Goal: Task Accomplishment & Management: Manage account settings

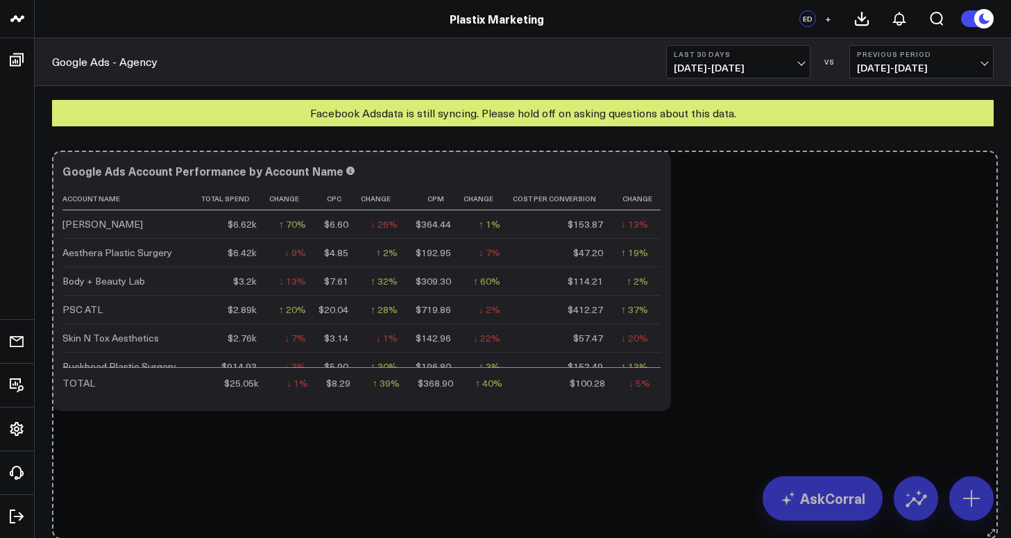
drag, startPoint x: 975, startPoint y: 407, endPoint x: 990, endPoint y: 531, distance: 125.1
click at [991, 534] on body "Plastix Marketing Plastix Marketing ED + Google Ads - Agency Last 30 Days [DATE…" at bounding box center [505, 269] width 1011 height 538
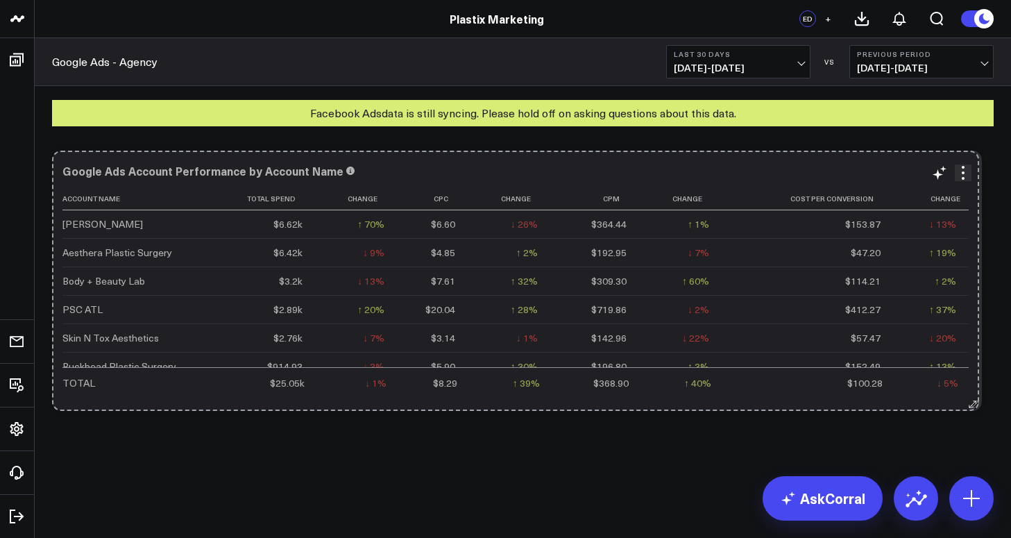
drag, startPoint x: 663, startPoint y: 405, endPoint x: 972, endPoint y: 386, distance: 309.4
click at [972, 386] on div "Google Ads Account Performance by Account Name Account Name Total Spend Change …" at bounding box center [517, 281] width 930 height 260
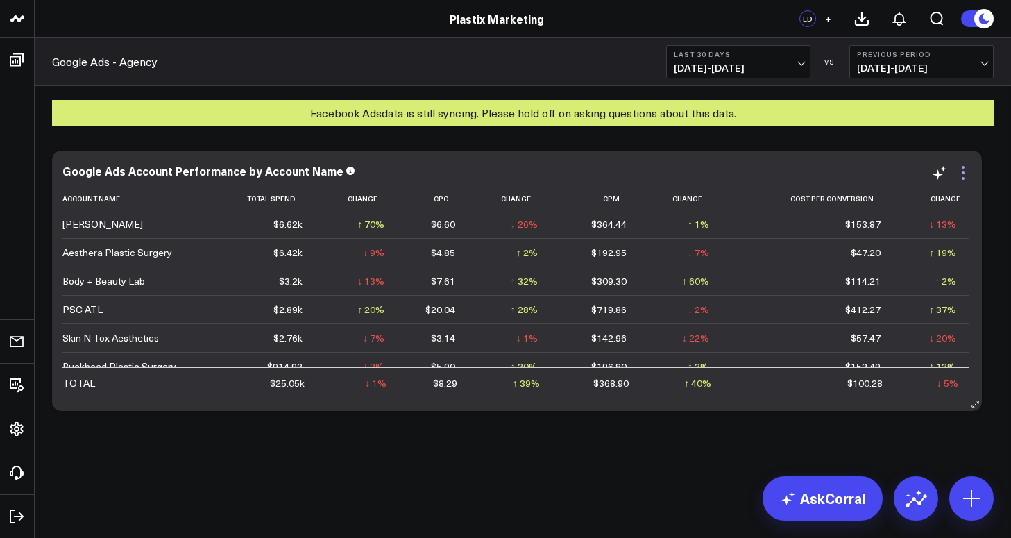
click at [970, 173] on icon at bounding box center [963, 172] width 17 height 17
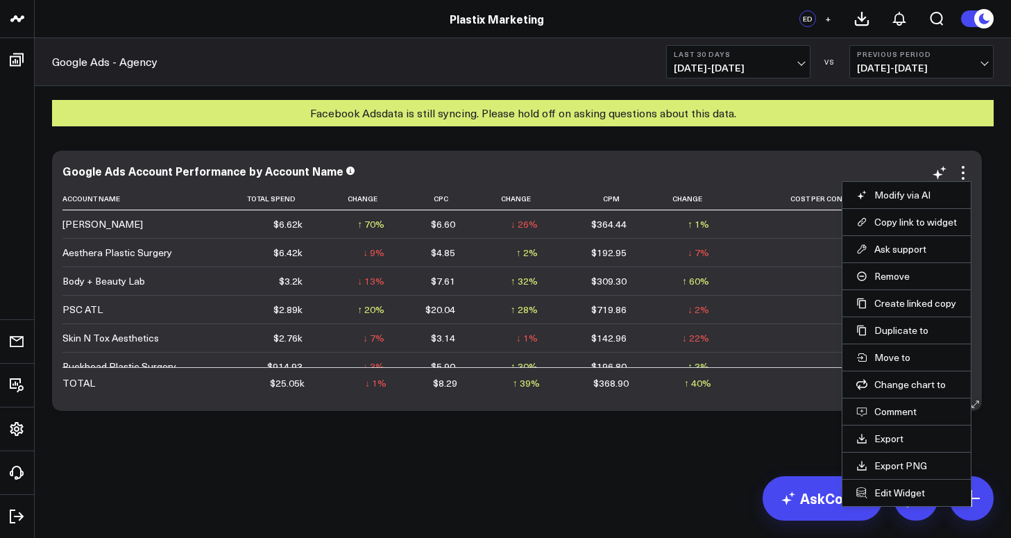
click at [829, 151] on div "Google Ads Account Performance by Account Name Account Name Total Spend Change …" at bounding box center [517, 281] width 930 height 260
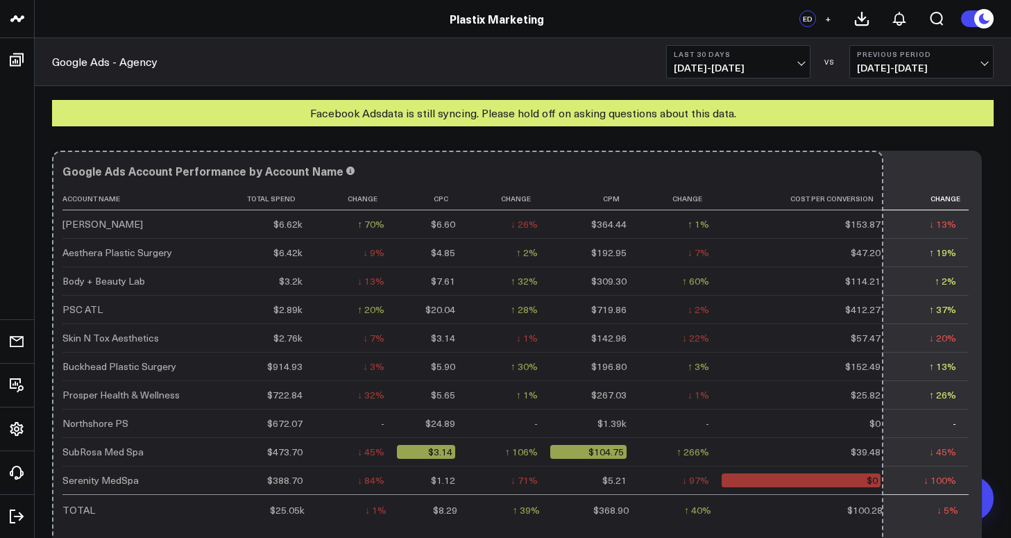
drag, startPoint x: 972, startPoint y: 407, endPoint x: 873, endPoint y: 632, distance: 246.1
click at [873, 537] on html "Plastix Marketing Plastix Marketing ED + Google Ads - Agency Last 30 Days [DATE…" at bounding box center [505, 387] width 1011 height 775
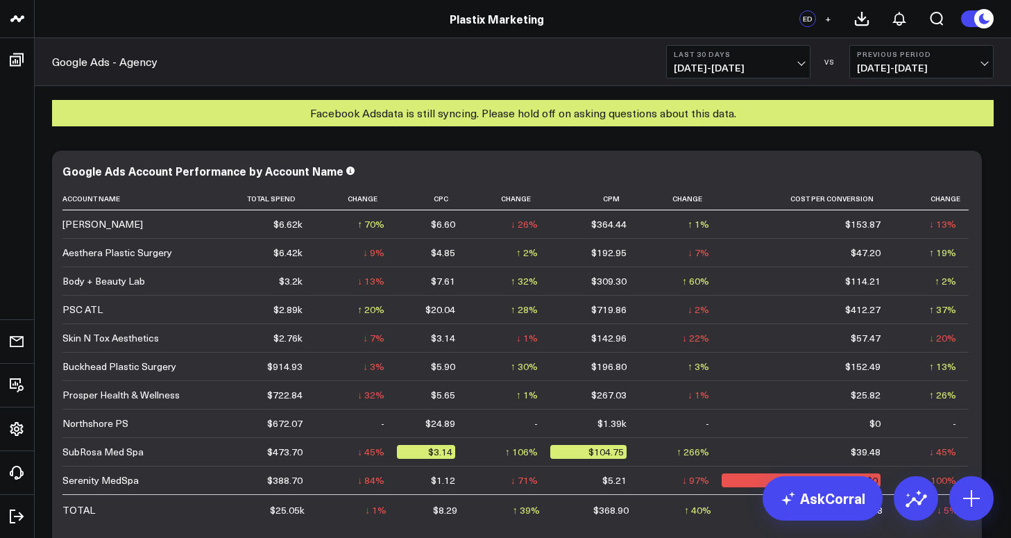
click at [410, 119] on div "Facebook Ads data is still syncing. Please hold off on asking questions about t…" at bounding box center [523, 113] width 942 height 26
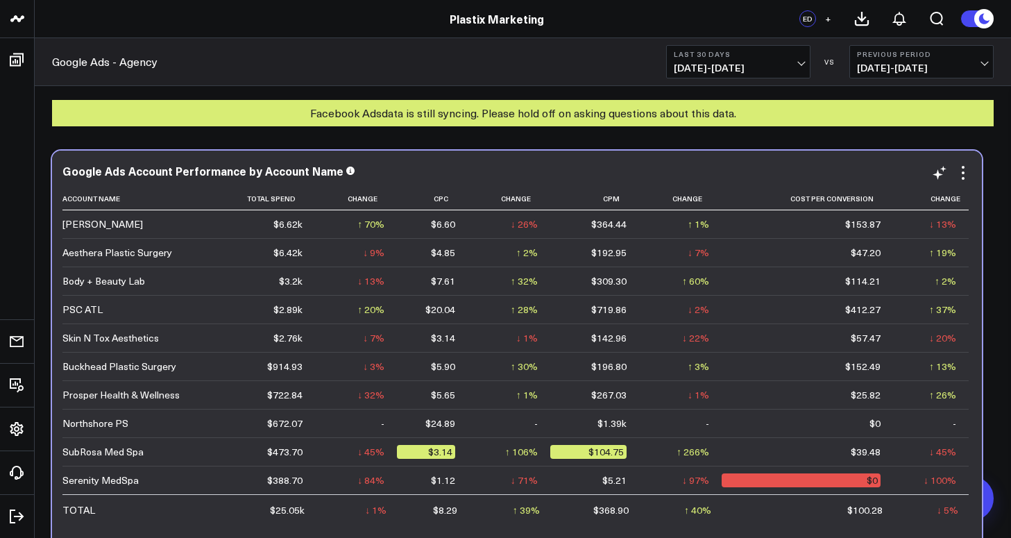
click at [346, 170] on icon at bounding box center [350, 171] width 8 height 8
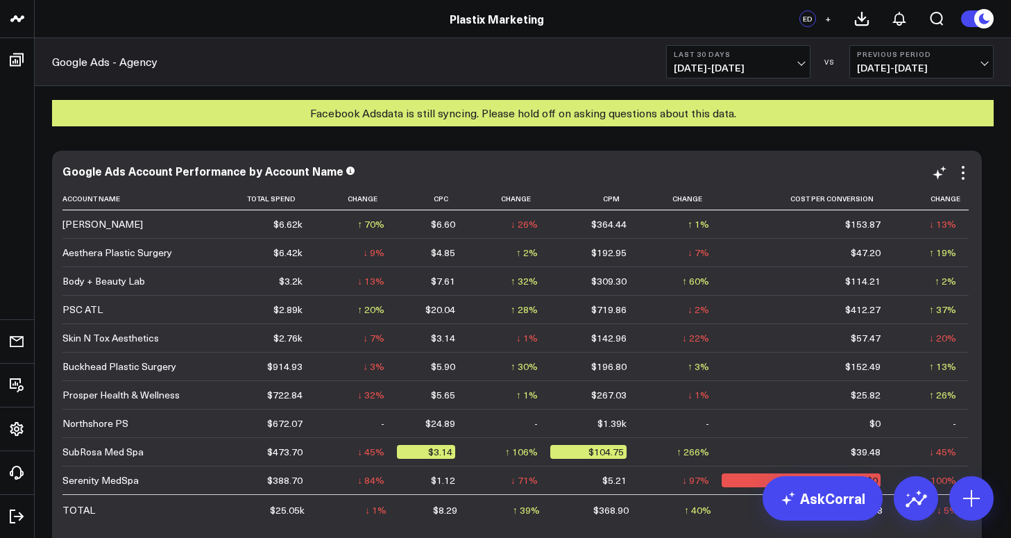
click at [346, 171] on icon at bounding box center [350, 171] width 8 height 8
click at [365, 112] on div "Facebook Ads data is still syncing. Please hold off on asking questions about t…" at bounding box center [523, 113] width 942 height 26
click at [955, 146] on div "Modify via AI Copy link to widget Ask support Remove Create linked copy Executi…" at bounding box center [523, 418] width 956 height 548
click at [958, 147] on div "Modify via AI Copy link to widget Ask support Remove Create linked copy Executi…" at bounding box center [523, 418] width 956 height 548
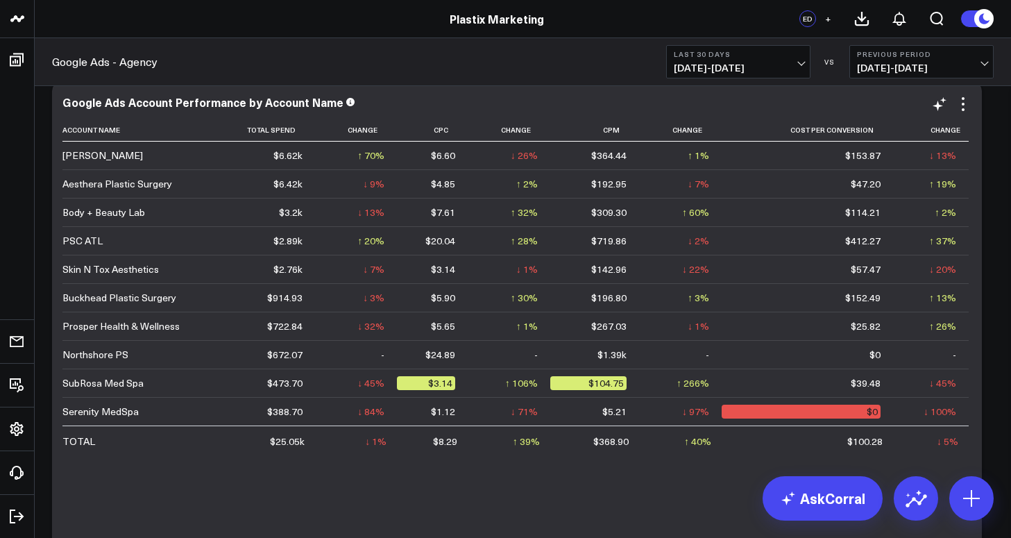
scroll to position [60, 0]
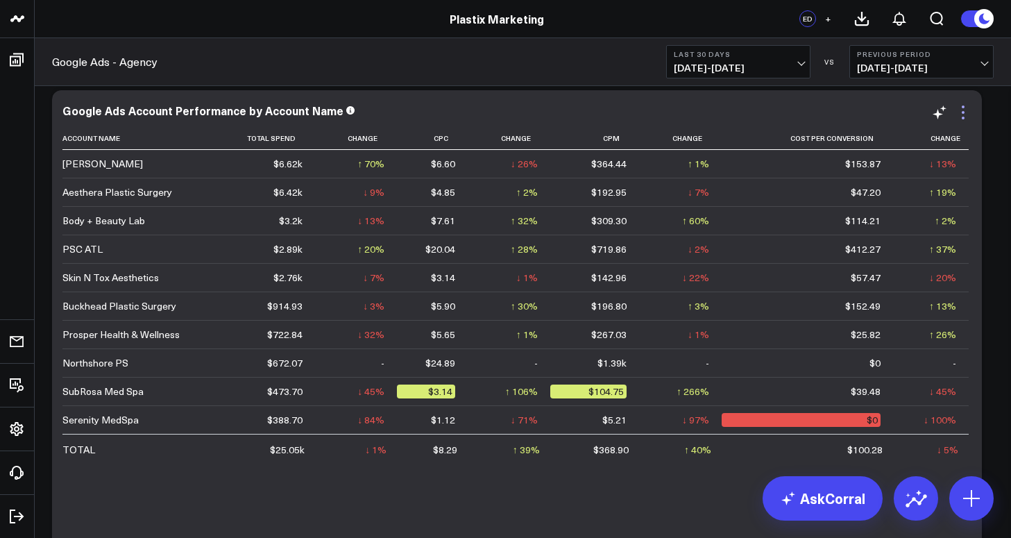
click at [965, 116] on icon at bounding box center [963, 112] width 17 height 17
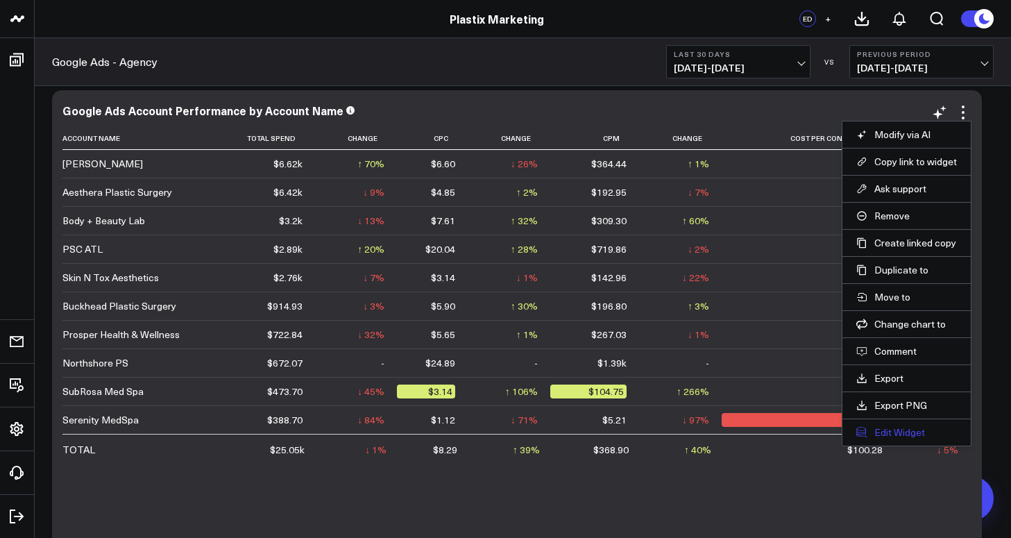
click at [907, 436] on button "Edit Widget" at bounding box center [906, 432] width 101 height 12
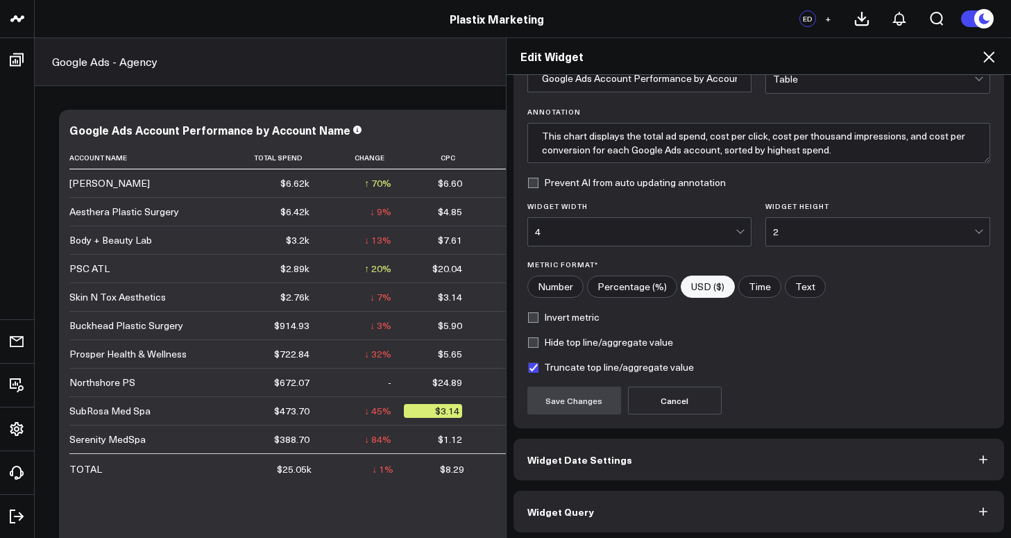
scroll to position [82, 0]
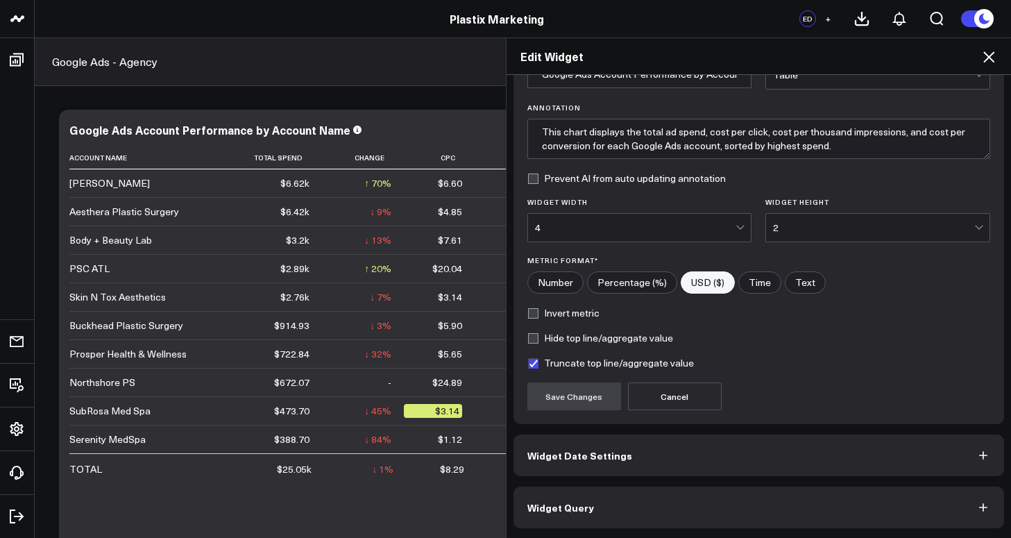
click at [769, 457] on button "Widget Date Settings" at bounding box center [759, 455] width 491 height 42
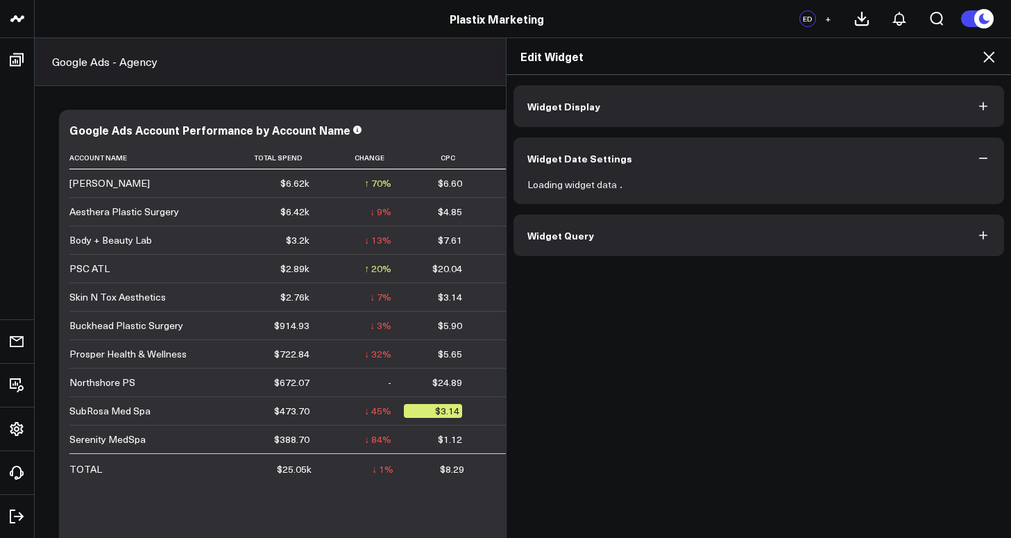
scroll to position [0, 0]
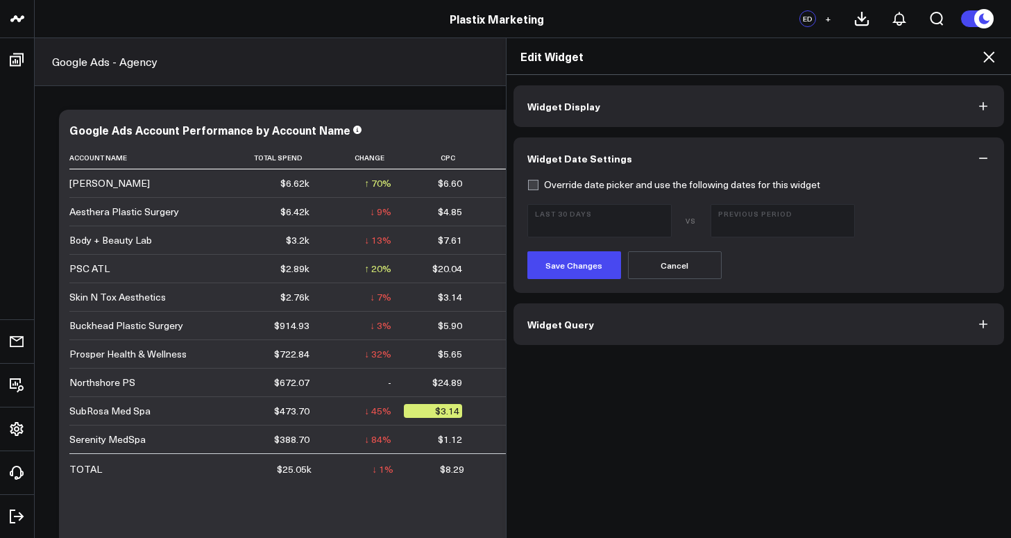
click at [631, 324] on button "Widget Query" at bounding box center [759, 324] width 491 height 42
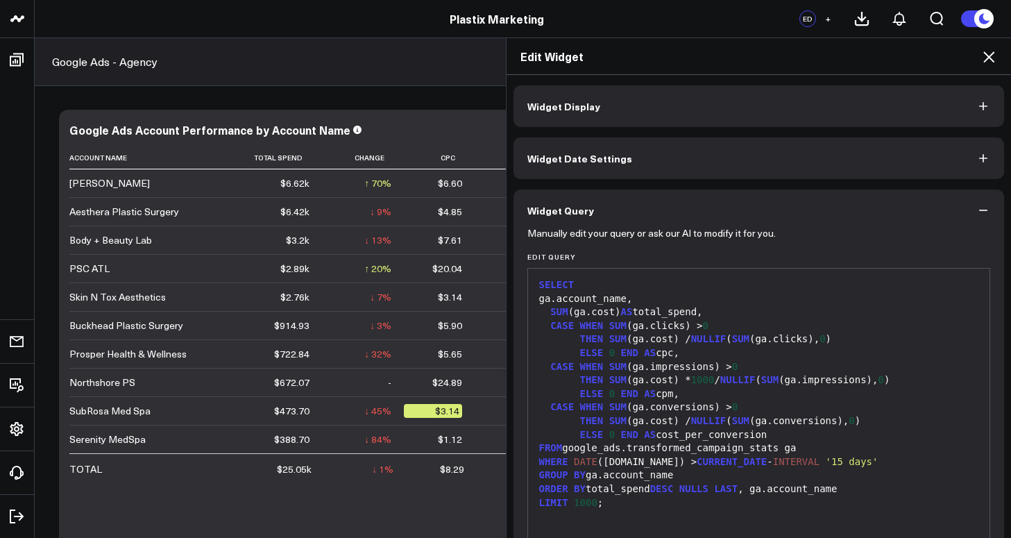
click at [990, 64] on icon at bounding box center [989, 57] width 17 height 17
